Goal: Information Seeking & Learning: Find specific fact

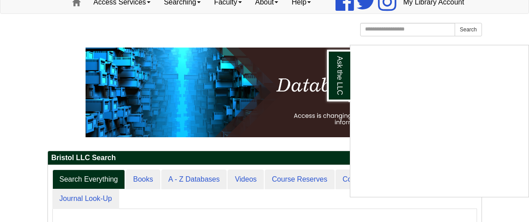
scroll to position [62, 0]
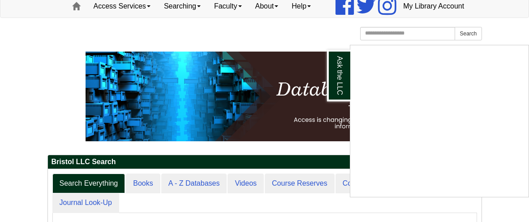
click at [1, 68] on div "Ask the LLC" at bounding box center [264, 111] width 529 height 222
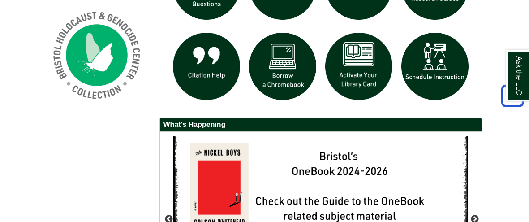
scroll to position [650, 0]
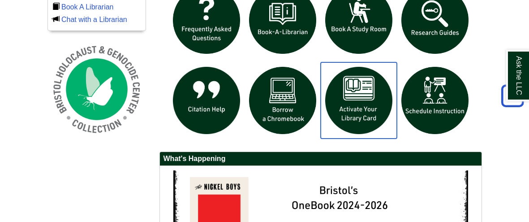
click at [361, 126] on img "slideshow" at bounding box center [359, 100] width 76 height 76
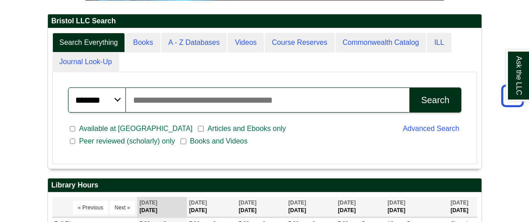
scroll to position [204, 0]
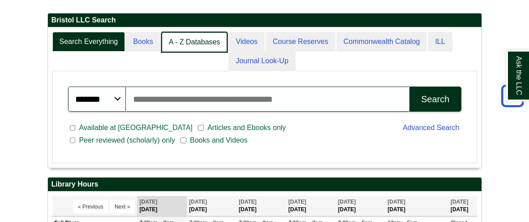
click at [191, 53] on link "A - Z Databases" at bounding box center [194, 42] width 67 height 21
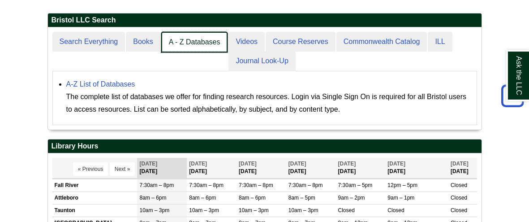
scroll to position [4, 4]
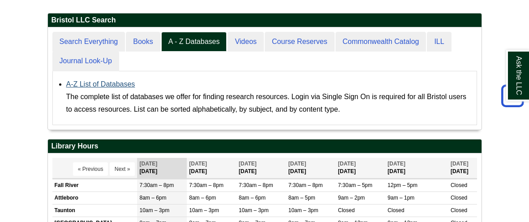
click at [123, 88] on link "A-Z List of Databases" at bounding box center [100, 84] width 69 height 8
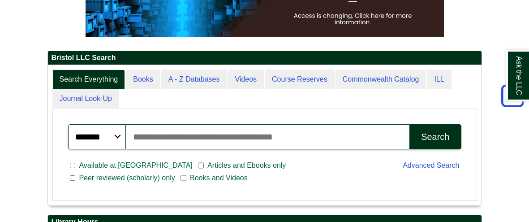
click at [274, 149] on input "Search articles, books, journals & more" at bounding box center [268, 136] width 284 height 25
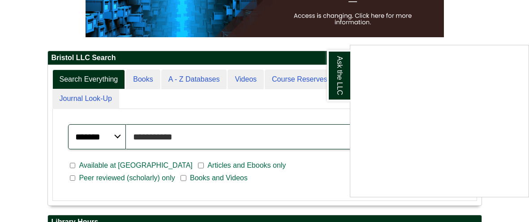
type input "**********"
click at [409, 124] on button "Search" at bounding box center [435, 136] width 52 height 25
